Goal: Download file/media

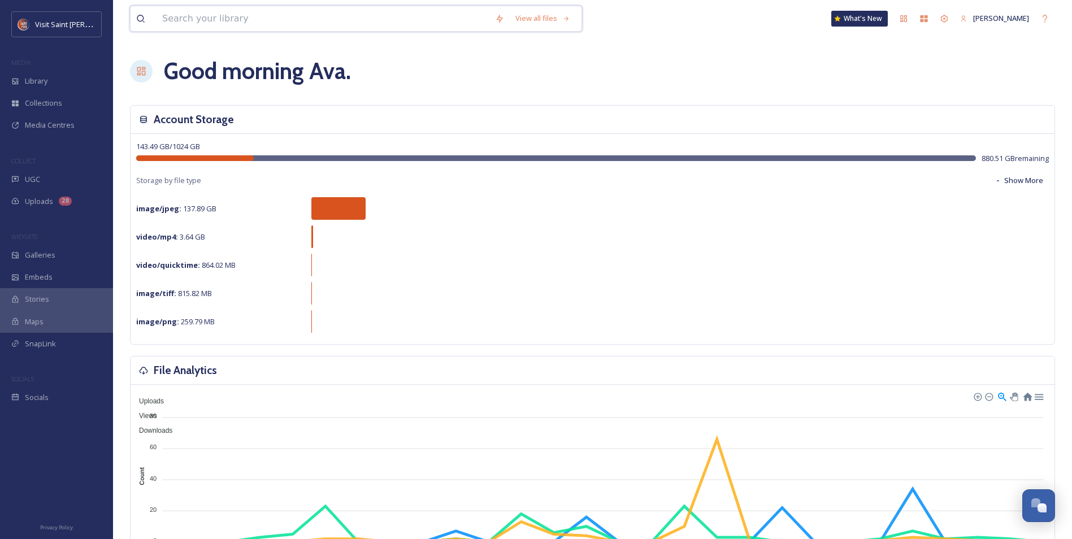
click at [240, 16] on input at bounding box center [323, 18] width 333 height 25
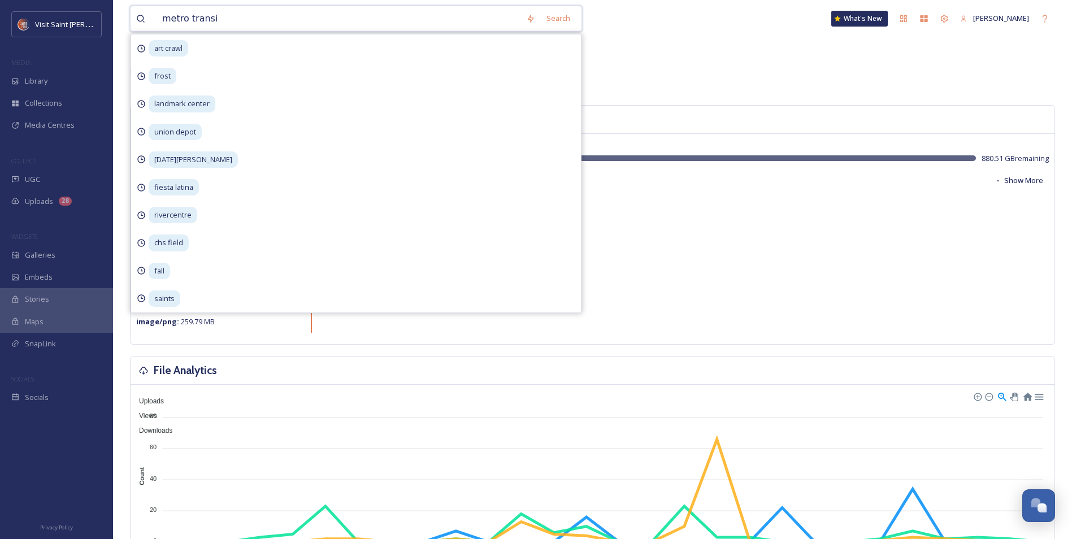
type input "metro transit"
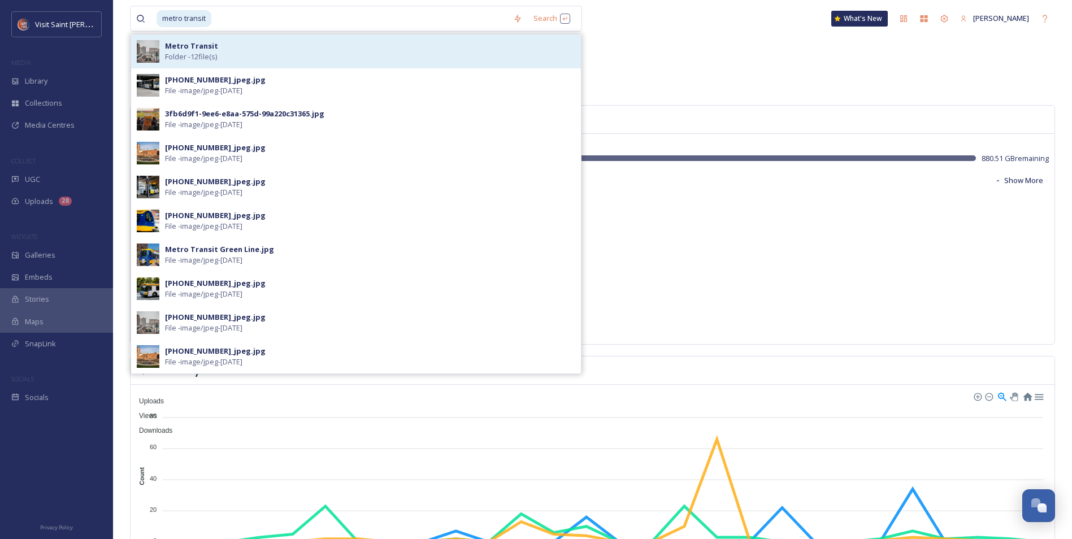
click at [246, 61] on div "Metro Transit Folder - 12 file(s)" at bounding box center [370, 51] width 410 height 21
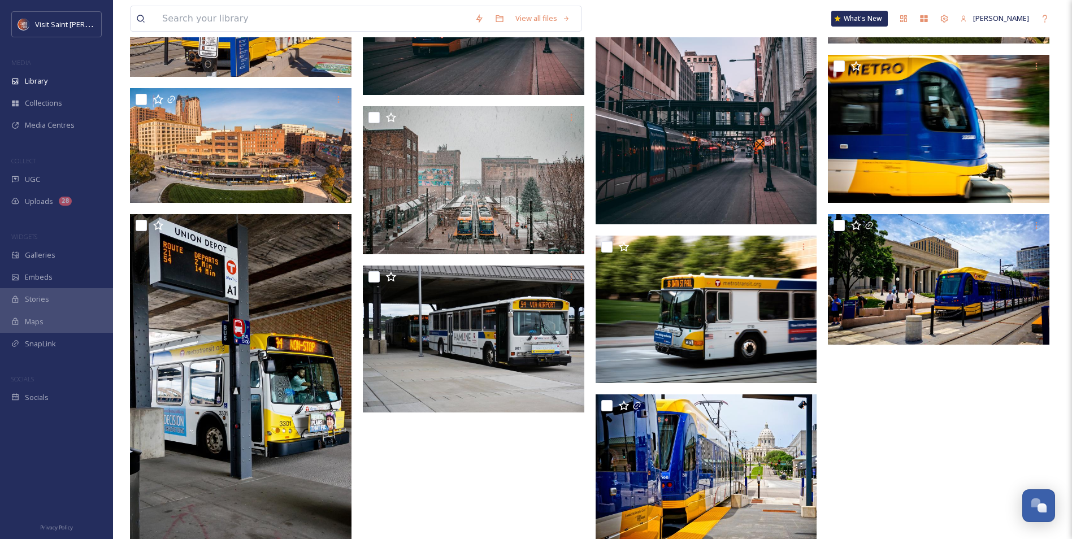
scroll to position [226, 0]
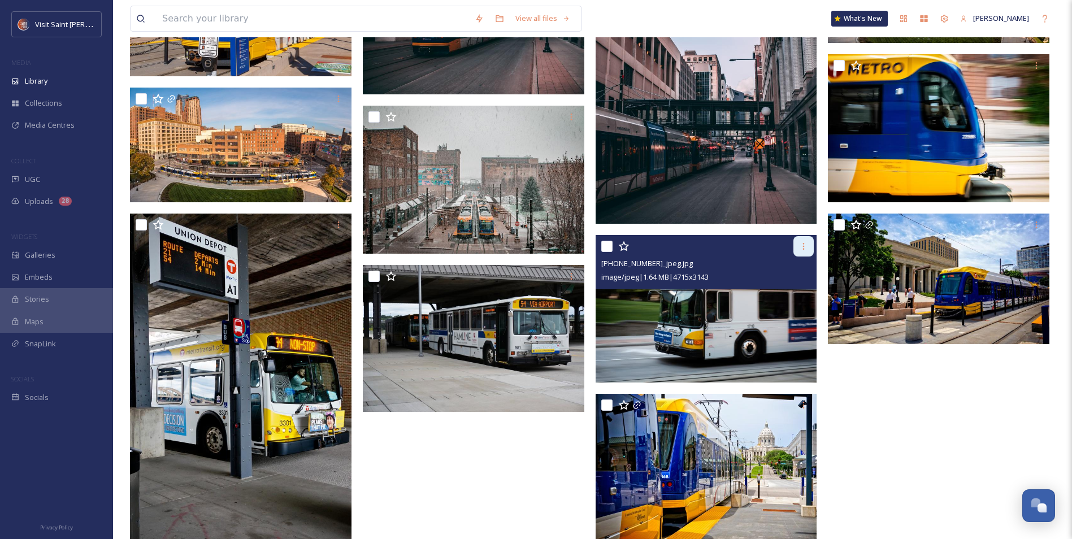
click at [805, 244] on icon at bounding box center [803, 246] width 9 height 9
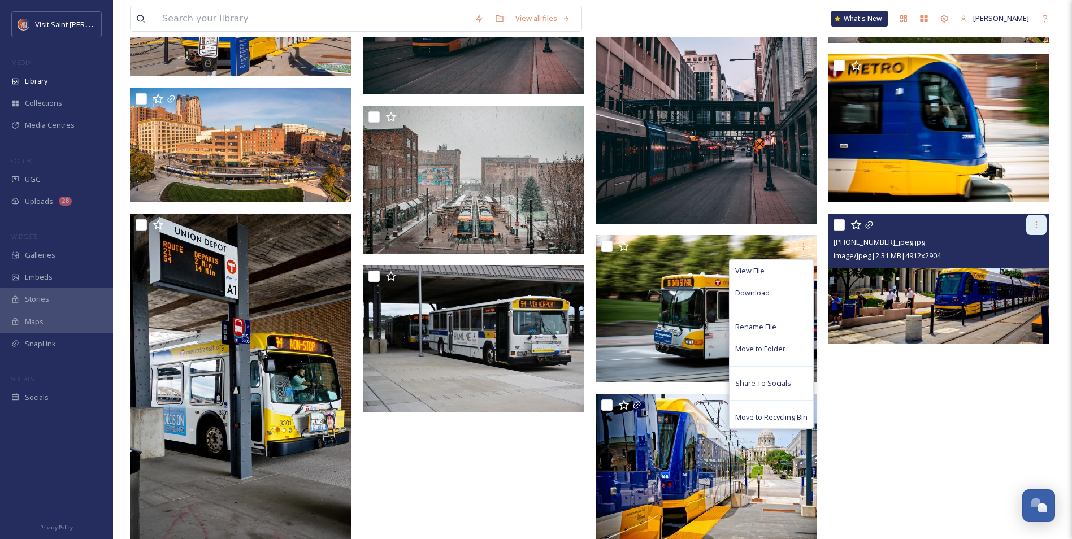
click at [1041, 223] on div at bounding box center [1036, 225] width 20 height 20
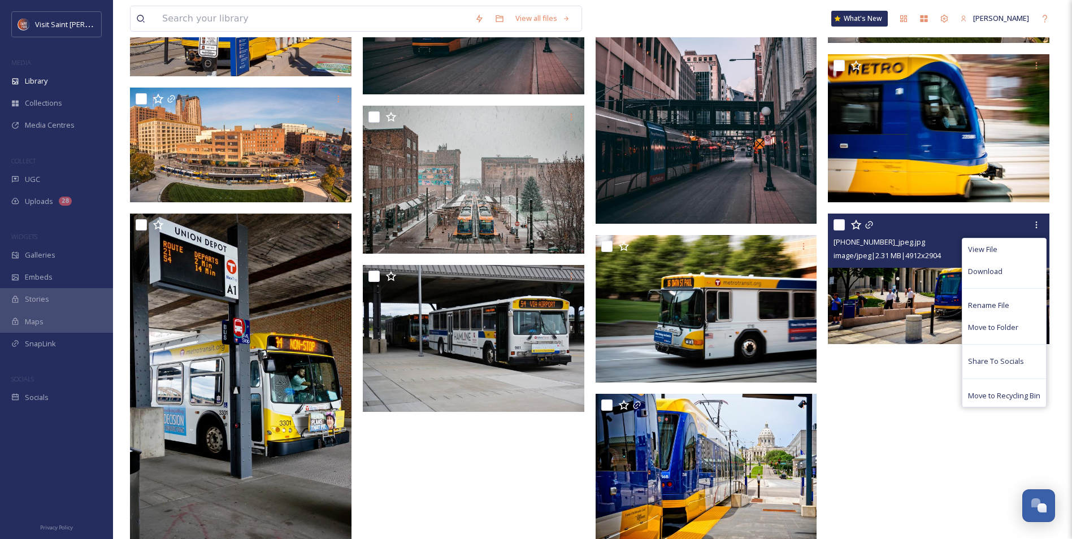
click at [988, 272] on span "Download" at bounding box center [985, 271] width 34 height 11
